Goal: Task Accomplishment & Management: Manage account settings

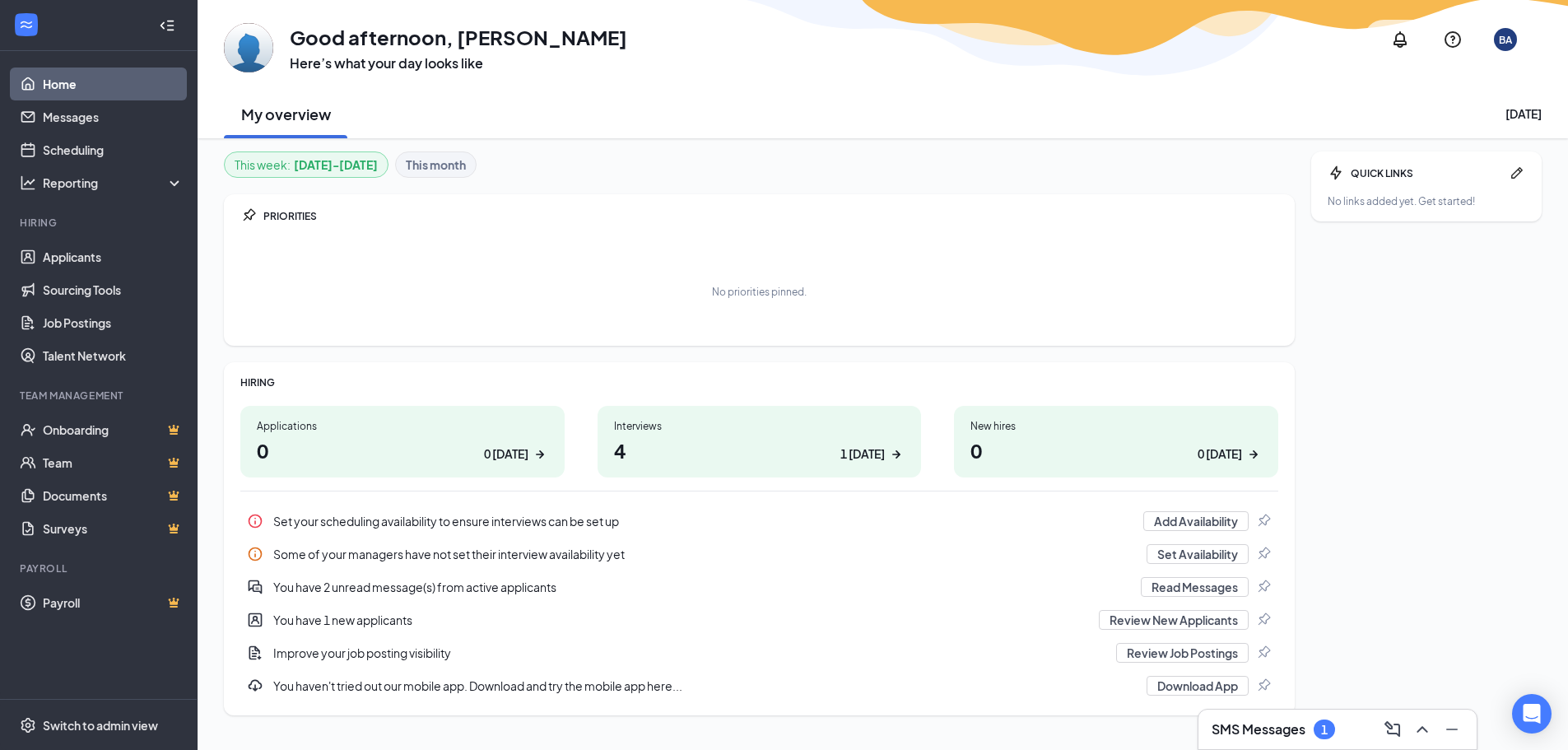
click at [765, 444] on h1 "4 1 [DATE]" at bounding box center [759, 449] width 291 height 28
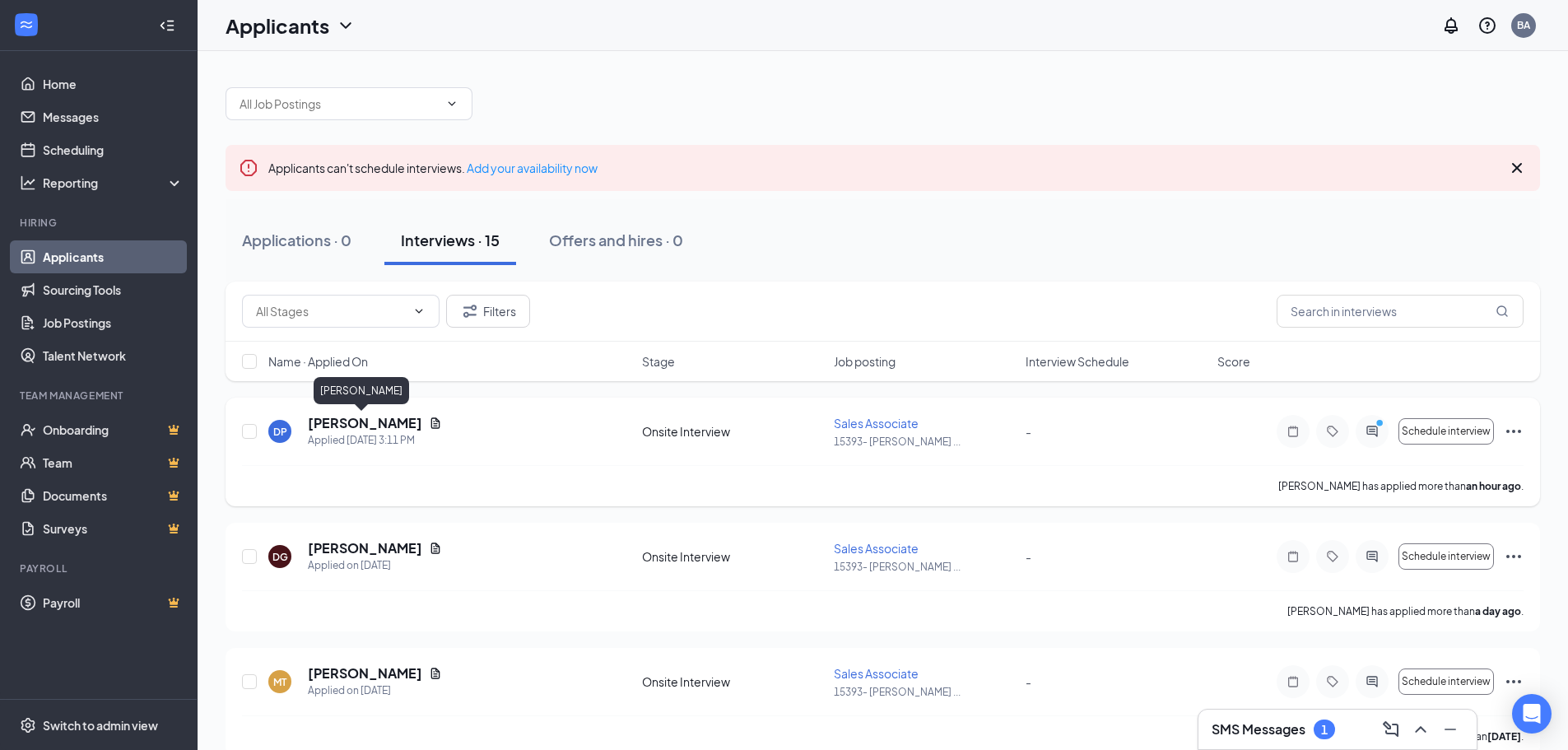
click at [373, 417] on h5 "[PERSON_NAME]" at bounding box center [365, 422] width 114 height 18
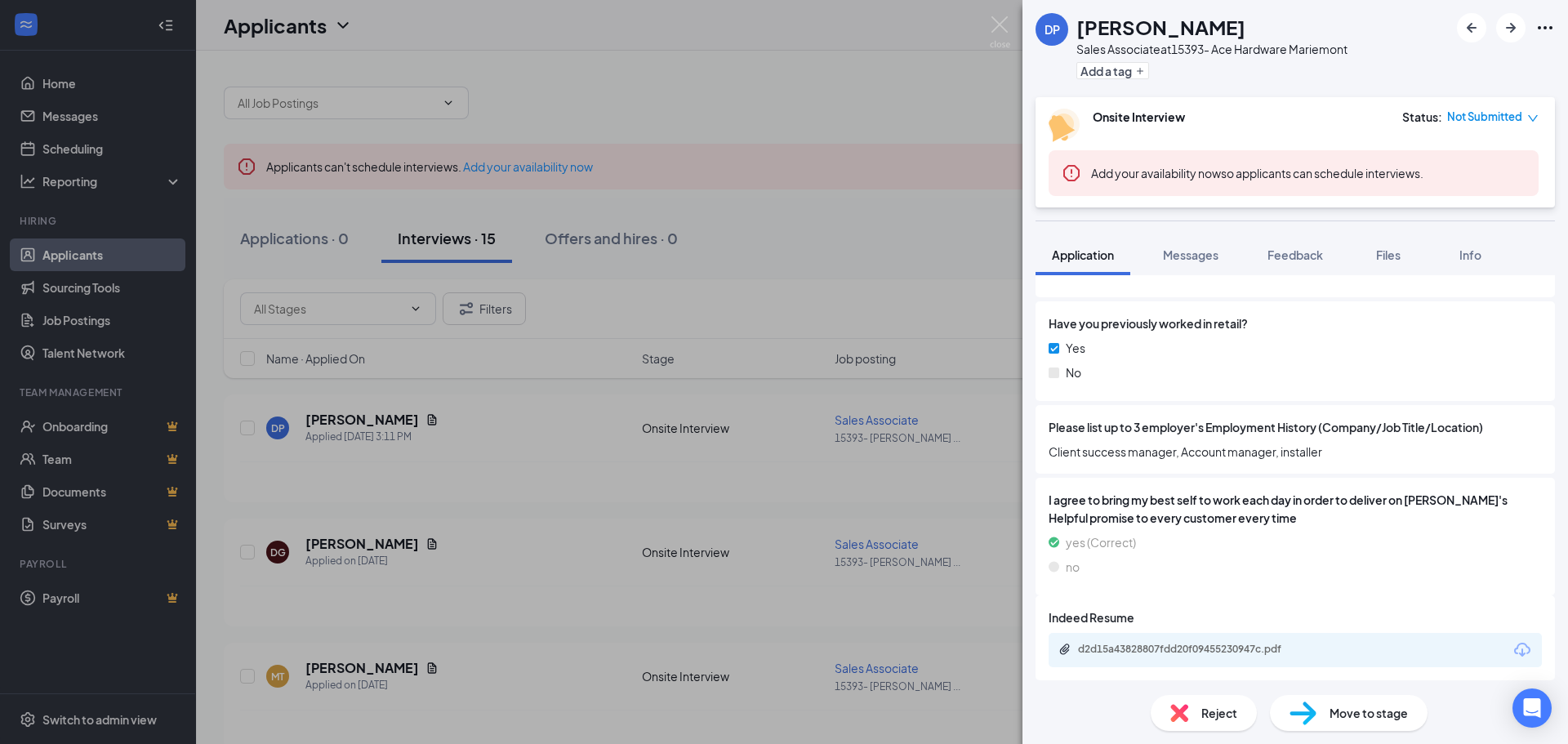
scroll to position [1163, 0]
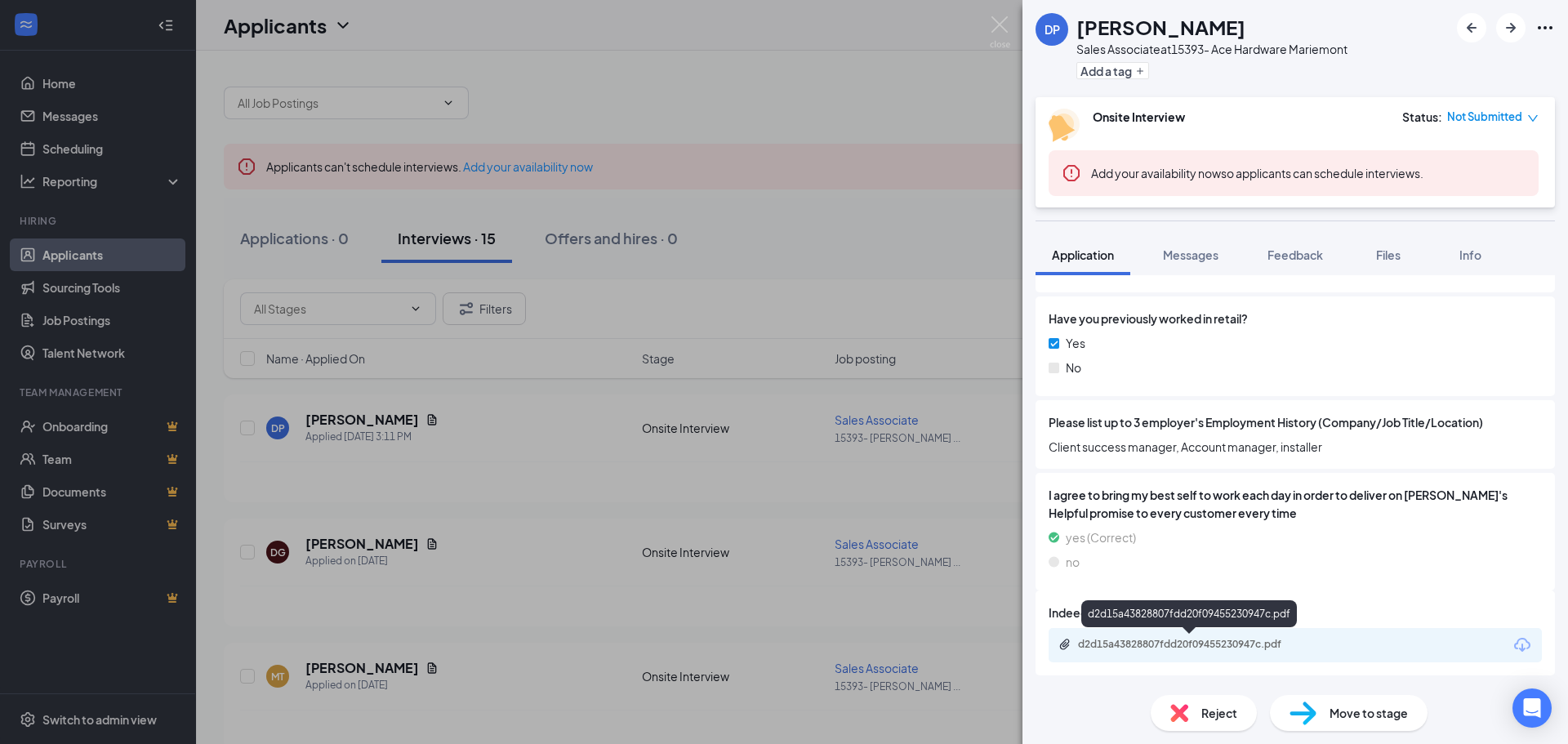
click at [1183, 642] on div "d2d15a43828807fdd20f09455230947c.pdf" at bounding box center [1192, 644] width 228 height 13
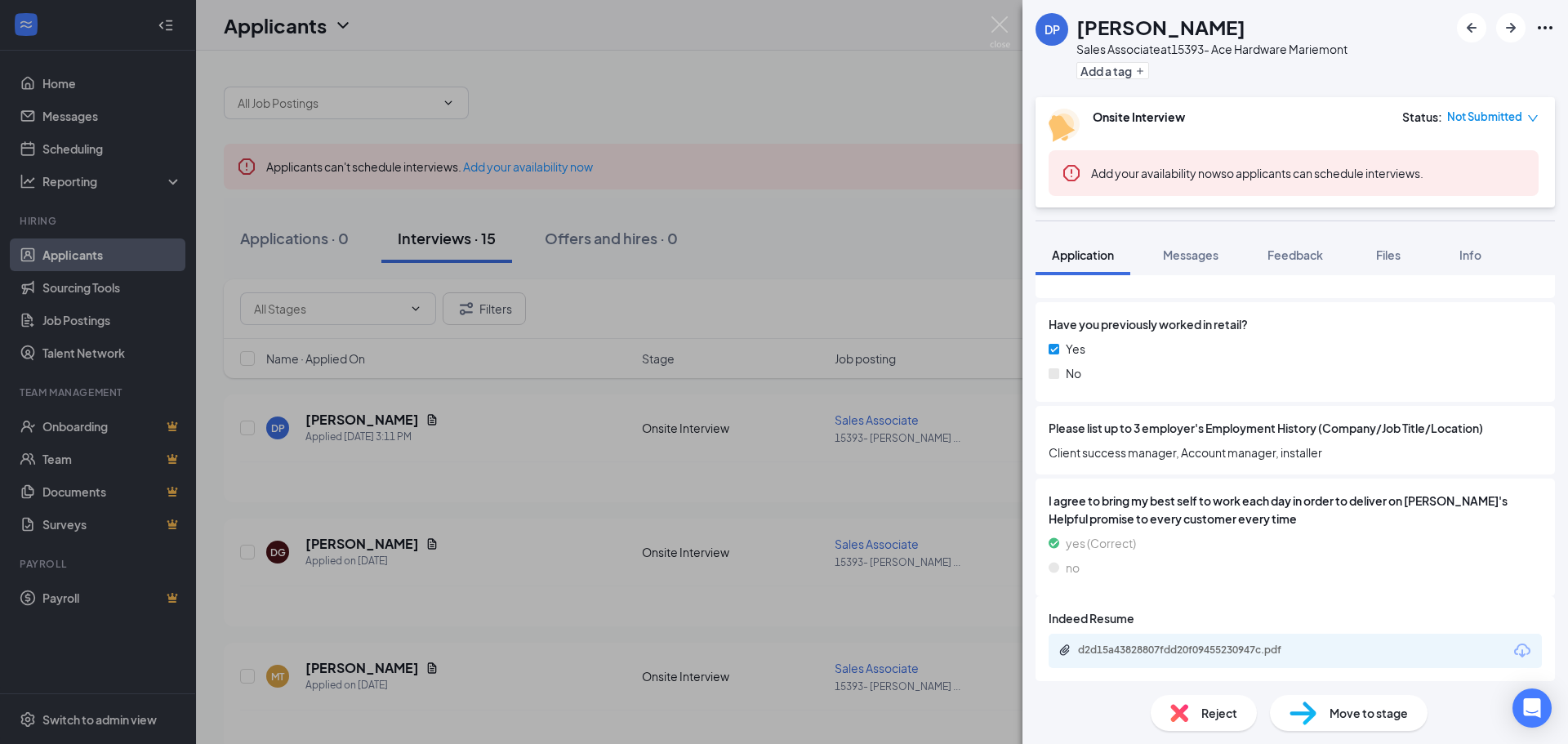
click at [987, 31] on div "DP [PERSON_NAME] Sales Associate at 15393- Ace Hardware Mariemont Add a tag Ons…" at bounding box center [784, 372] width 1568 height 744
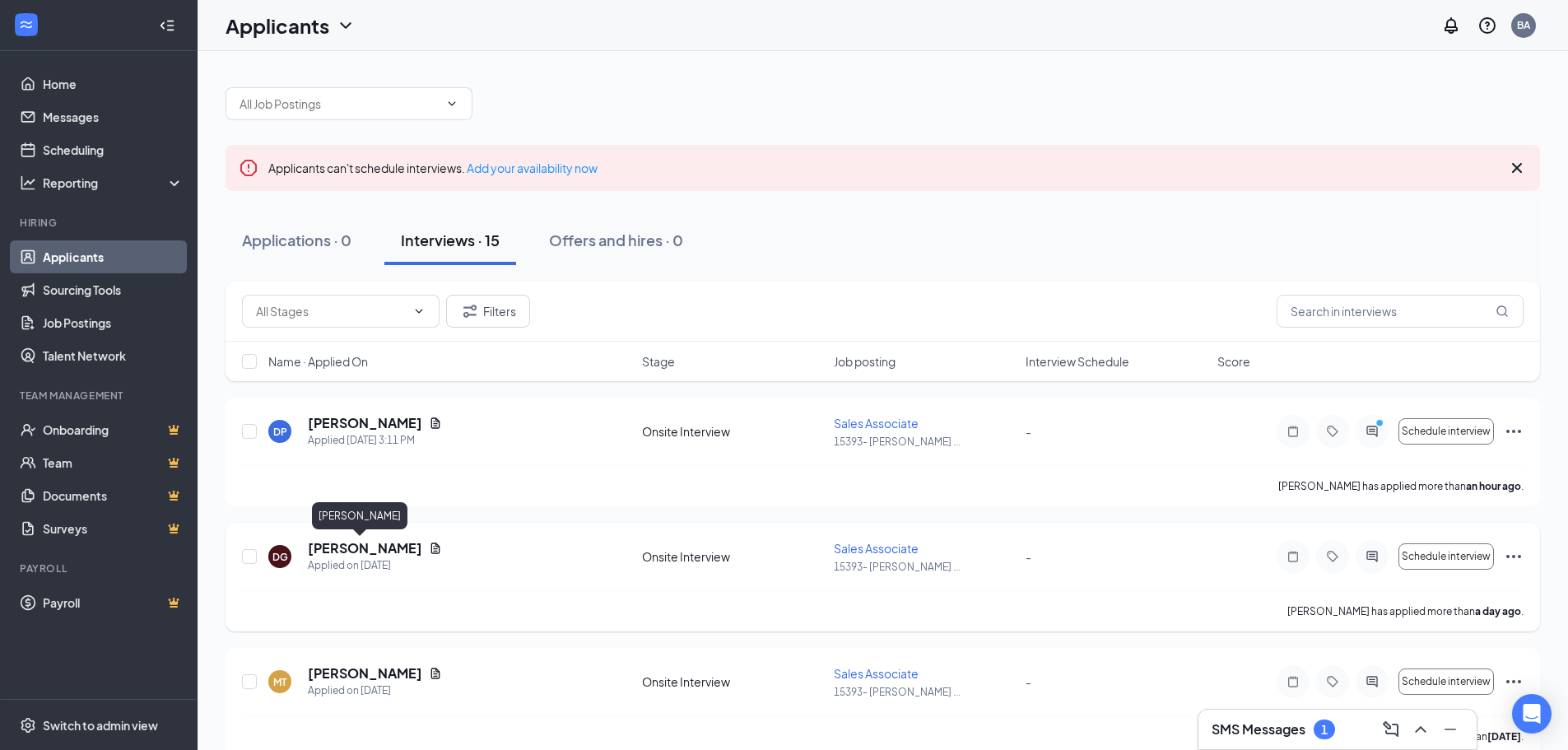
click at [362, 554] on h5 "[PERSON_NAME]" at bounding box center [365, 548] width 114 height 18
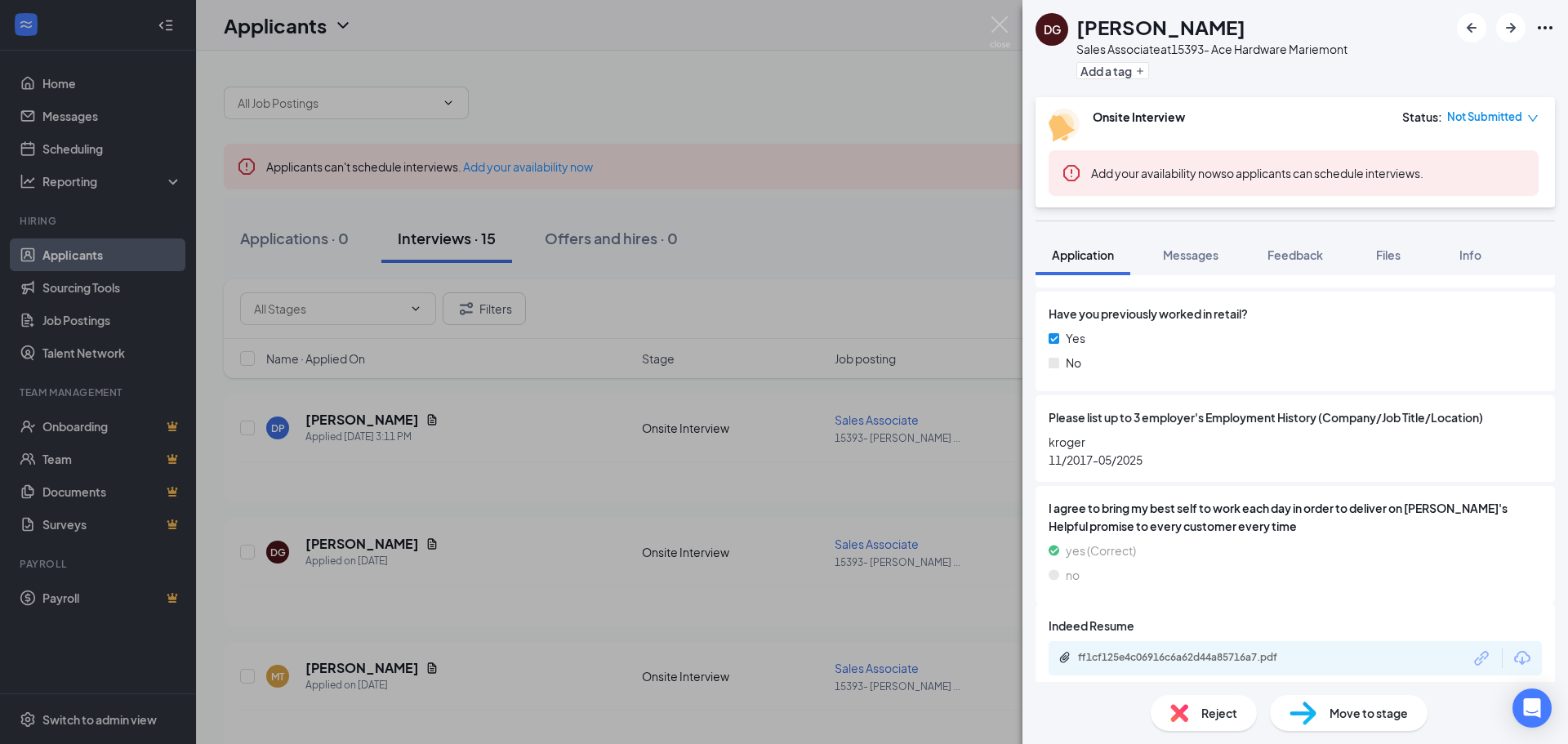
scroll to position [1181, 0]
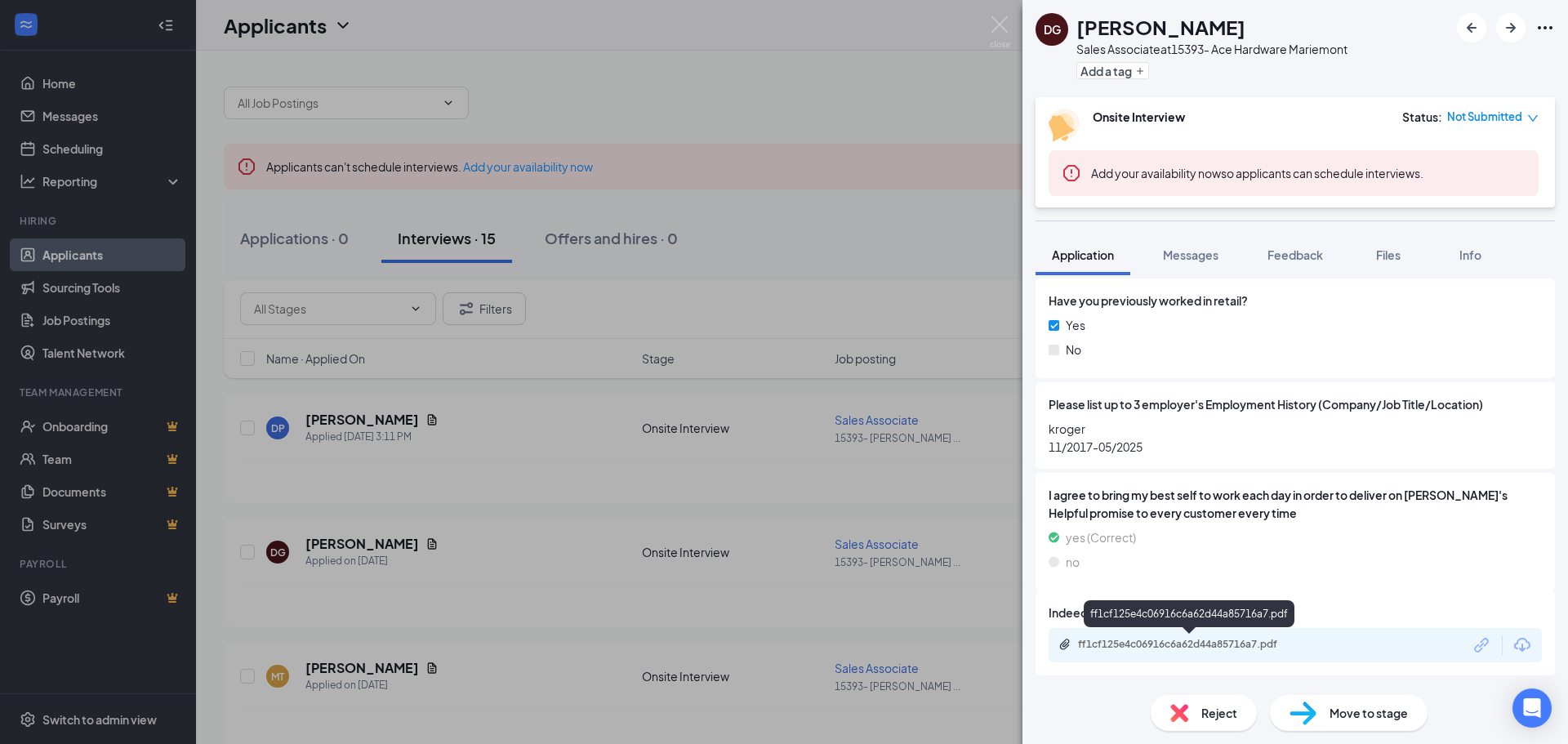
click at [1190, 642] on div "ff1cf125e4c06916c6a62d44a85716a7.pdf" at bounding box center [1192, 644] width 228 height 13
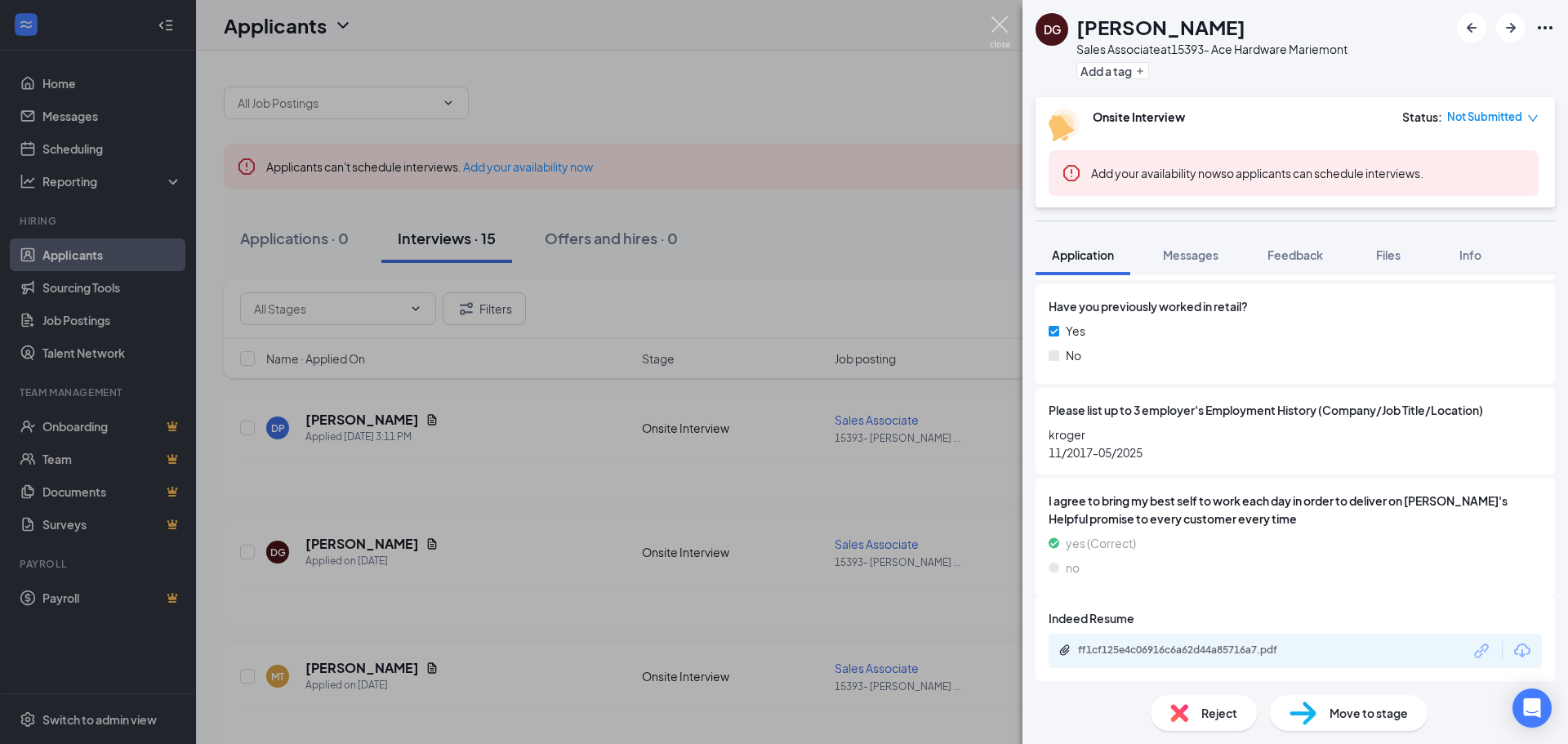
drag, startPoint x: 1004, startPoint y: 25, endPoint x: 994, endPoint y: 55, distance: 31.6
click at [1004, 25] on img at bounding box center [999, 32] width 20 height 32
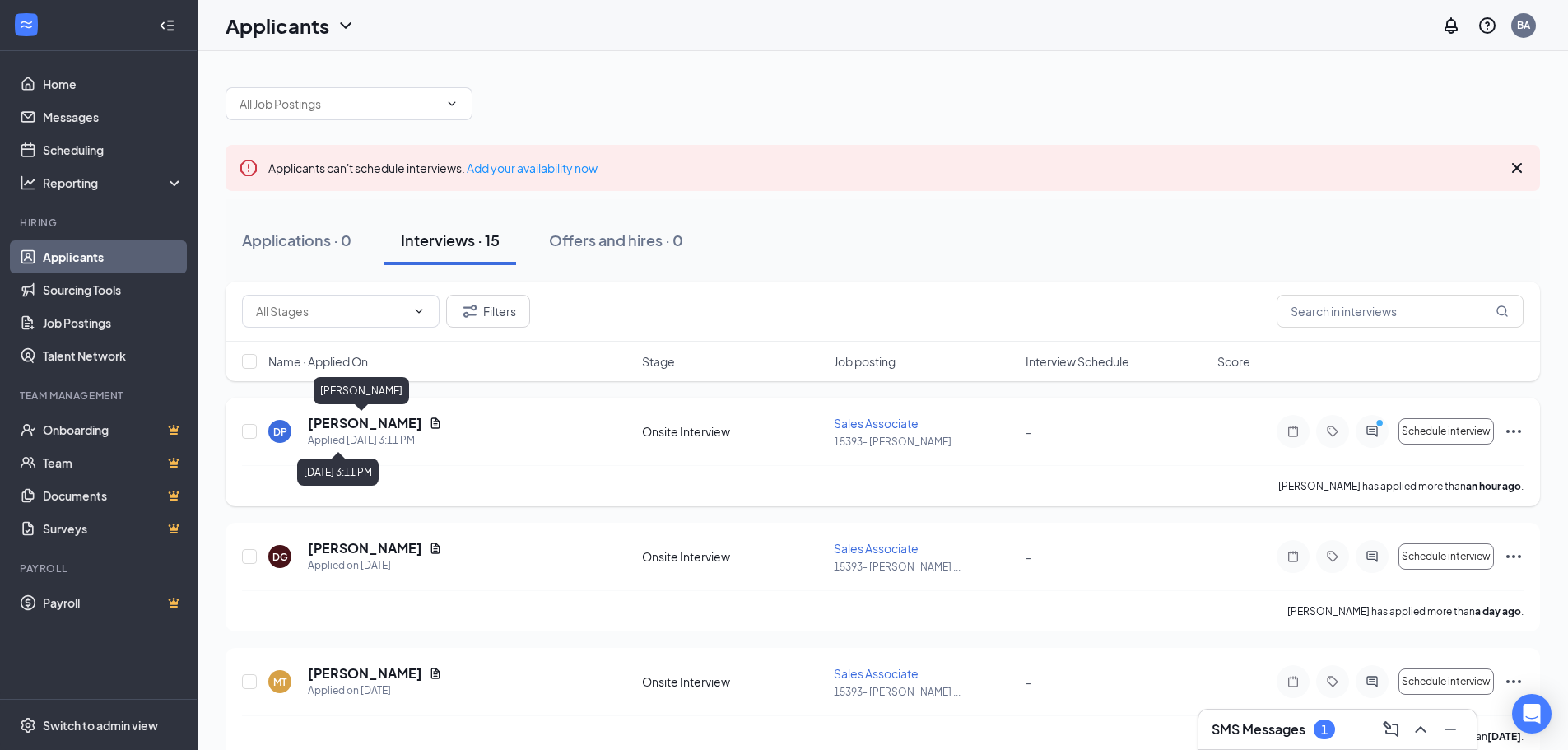
click at [367, 429] on h5 "[PERSON_NAME]" at bounding box center [365, 422] width 114 height 18
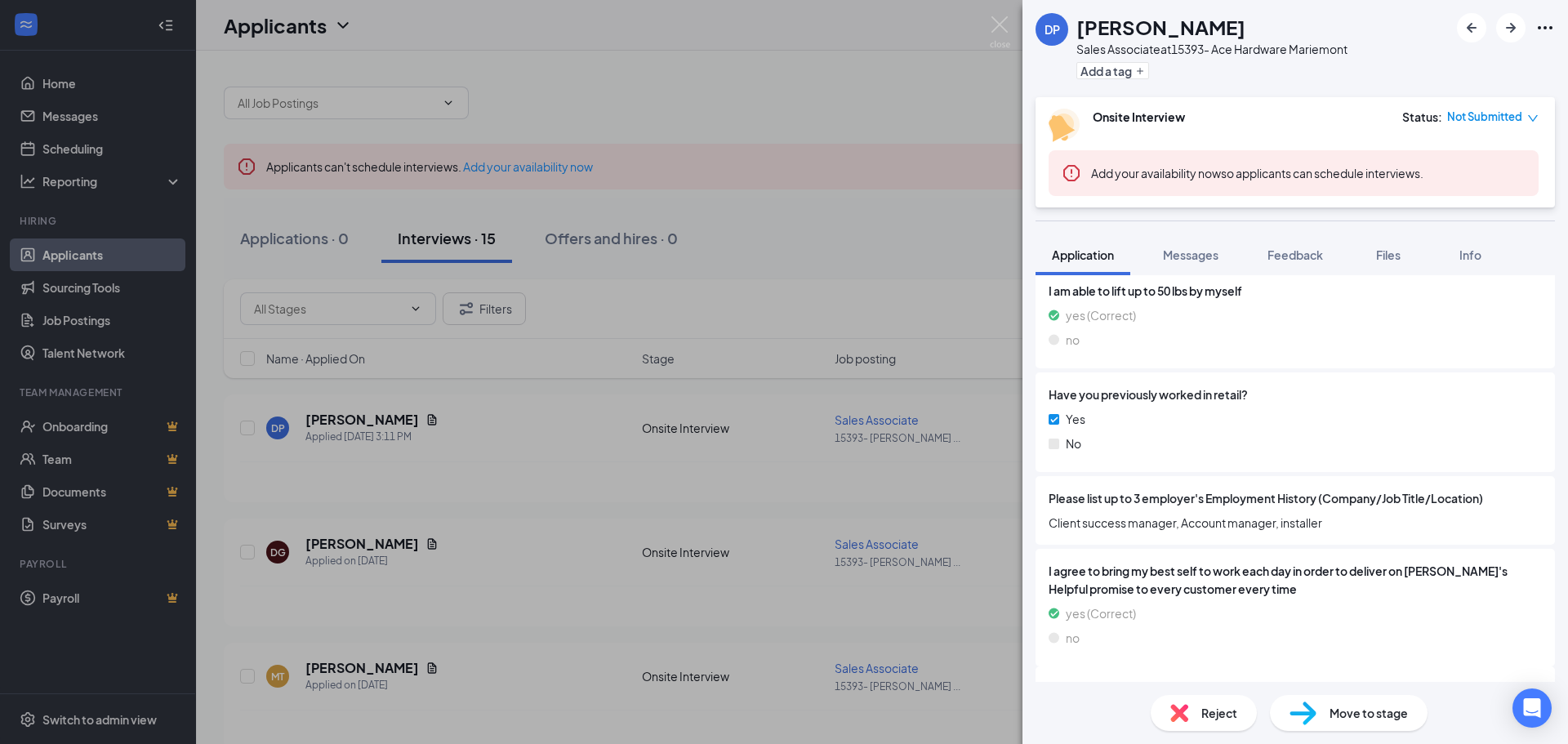
scroll to position [1163, 0]
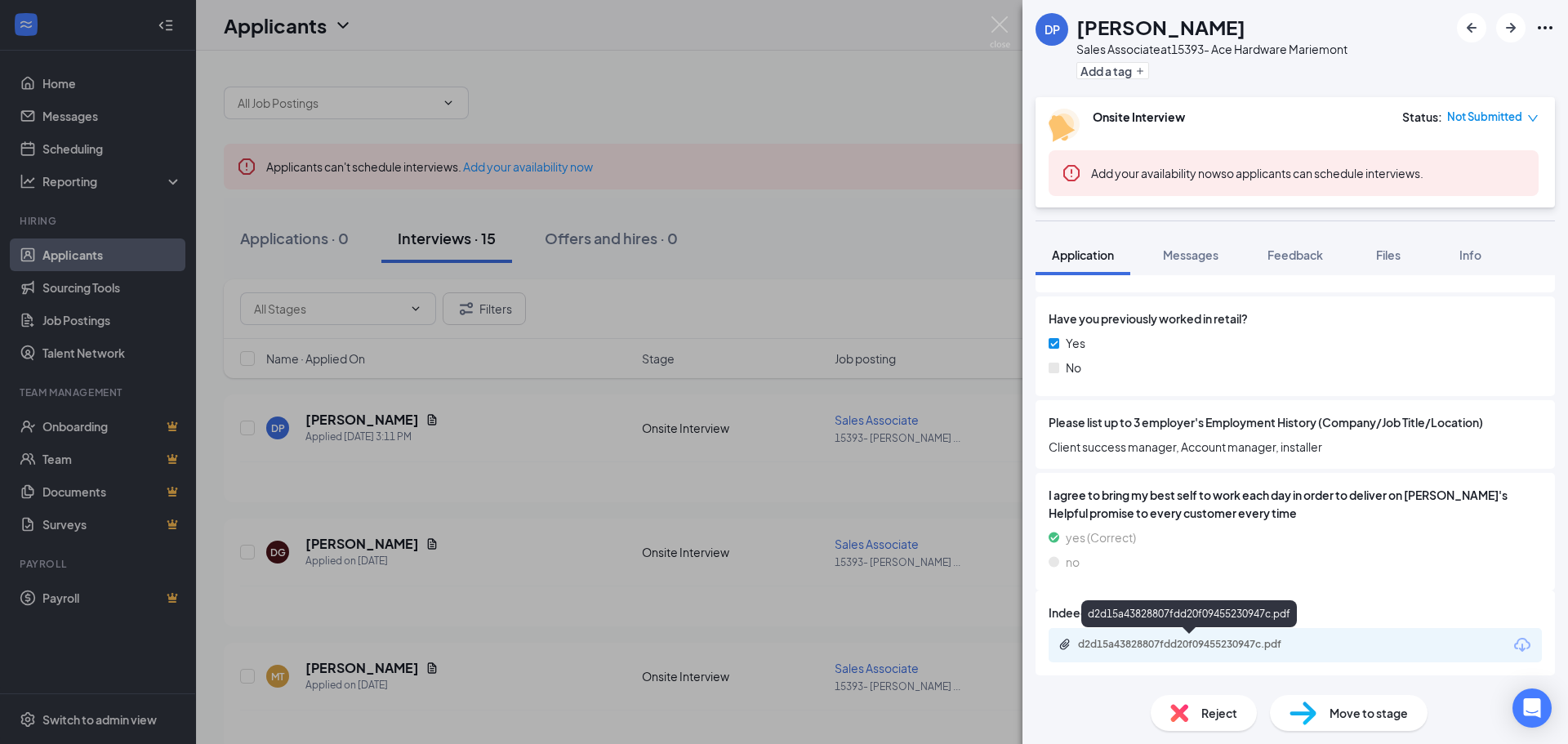
click at [1137, 641] on div "d2d15a43828807fdd20f09455230947c.pdf" at bounding box center [1192, 644] width 228 height 13
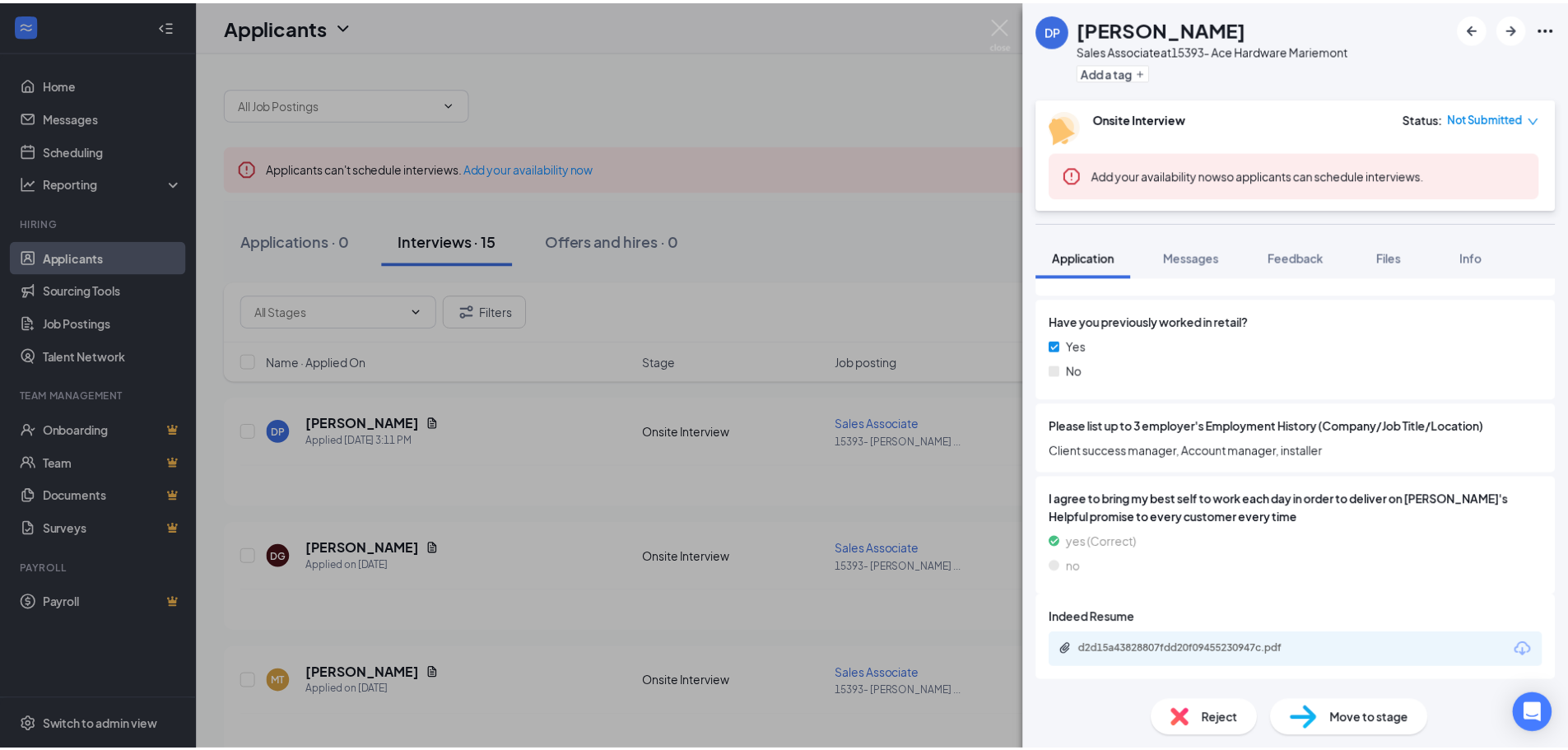
scroll to position [1167, 0]
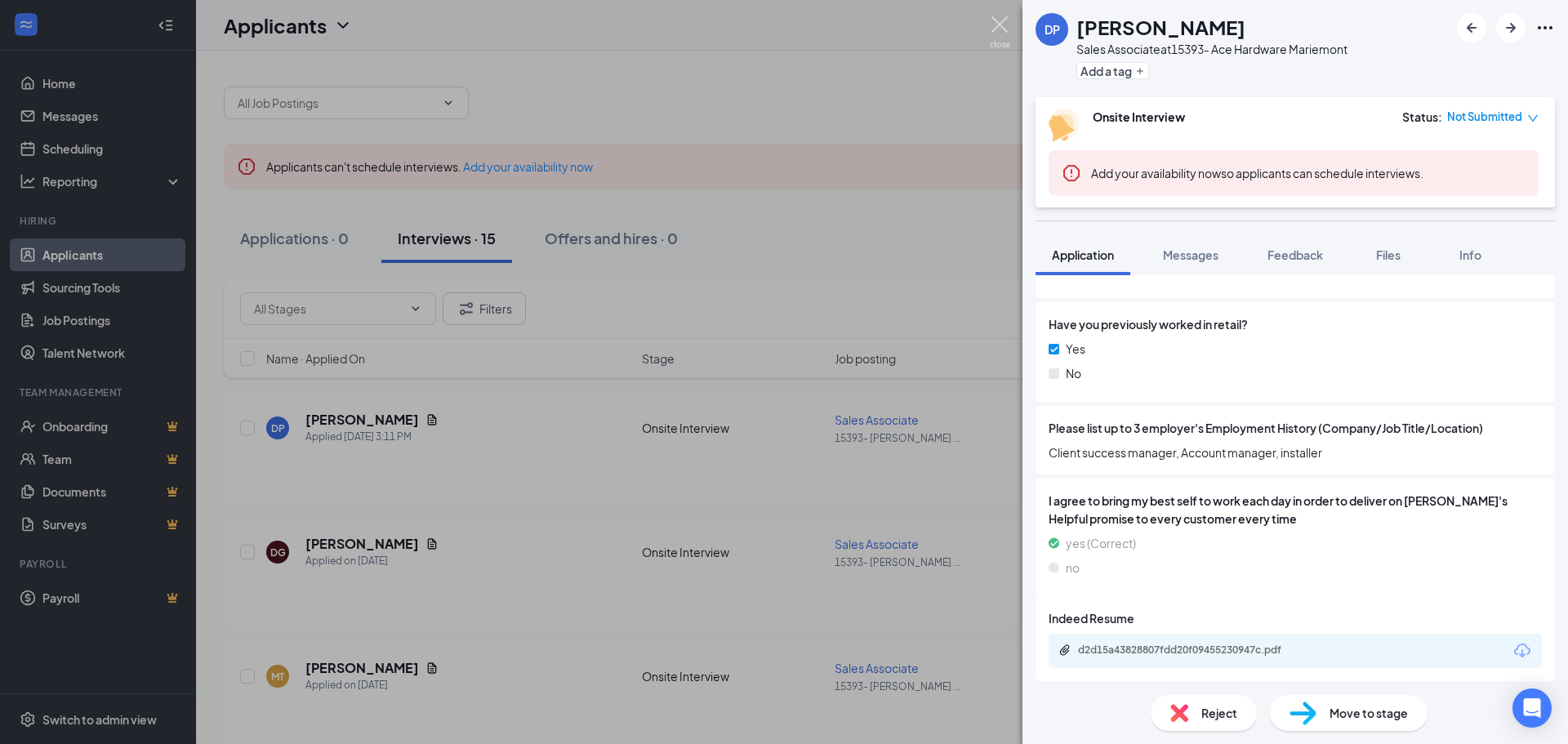
click at [999, 28] on img at bounding box center [999, 32] width 20 height 32
